Goal: Information Seeking & Learning: Learn about a topic

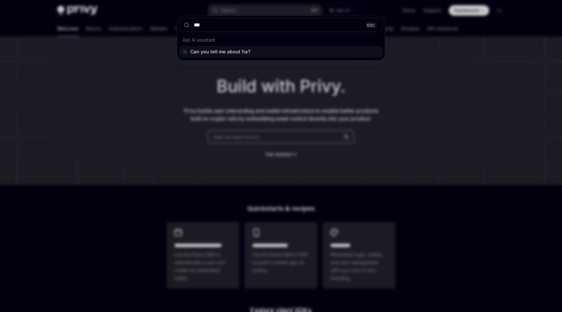
type input "****"
type textarea "*"
type input "**********"
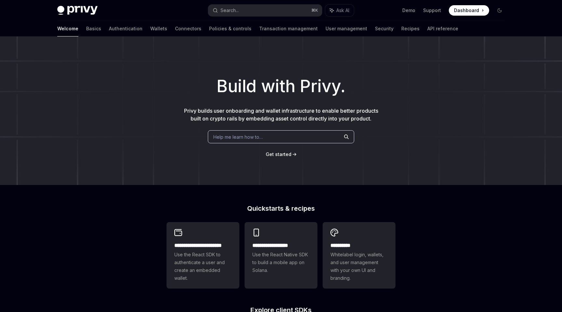
scroll to position [216, 0]
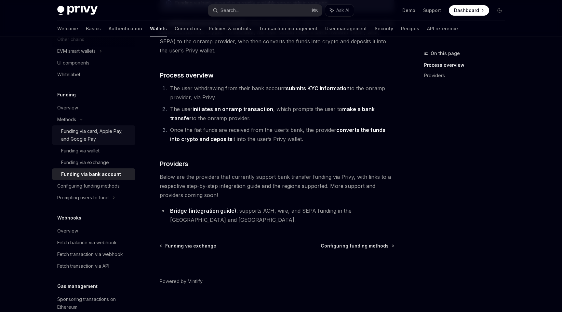
click at [119, 137] on div "Funding via card, Apple Pay, and Google Pay" at bounding box center [96, 135] width 70 height 16
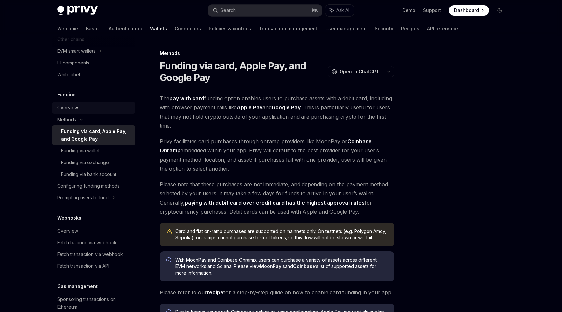
click at [71, 110] on div "Overview" at bounding box center [67, 108] width 21 height 8
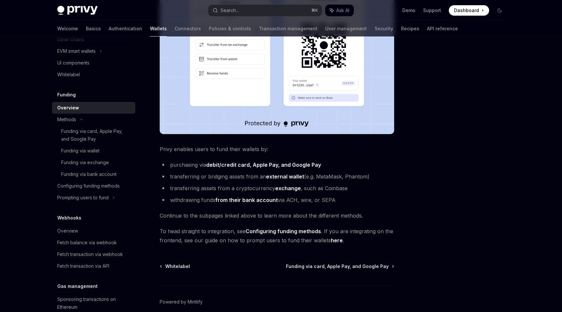
scroll to position [178, 0]
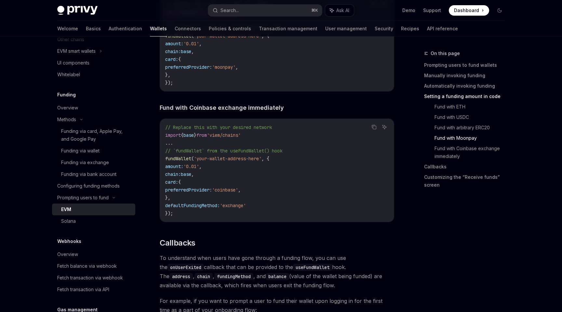
scroll to position [1260, 0]
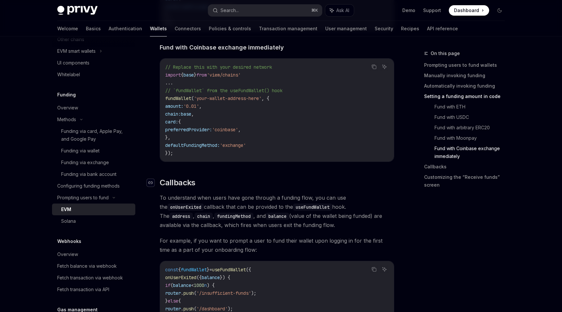
click at [149, 182] on div "Navigate to header" at bounding box center [151, 183] width 8 height 8
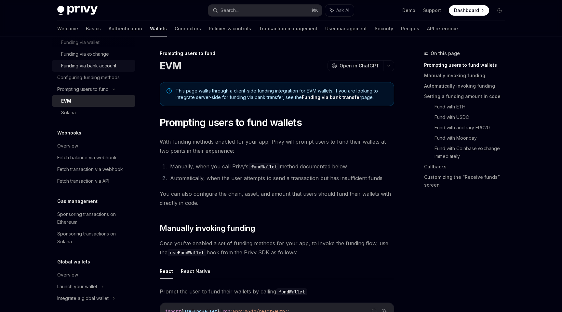
scroll to position [329, 0]
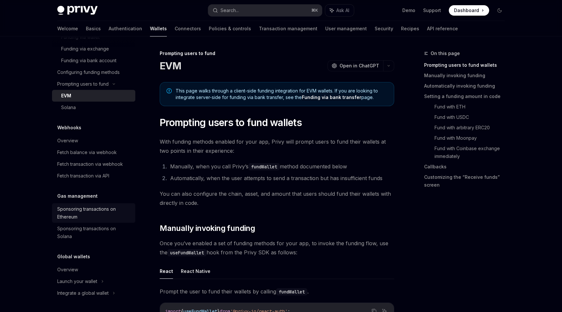
click at [95, 212] on div "Sponsoring transactions on Ethereum" at bounding box center [94, 213] width 74 height 16
type textarea "*"
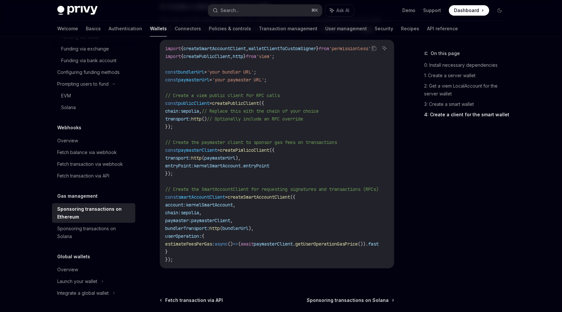
scroll to position [826, 0]
